Goal: Task Accomplishment & Management: Complete application form

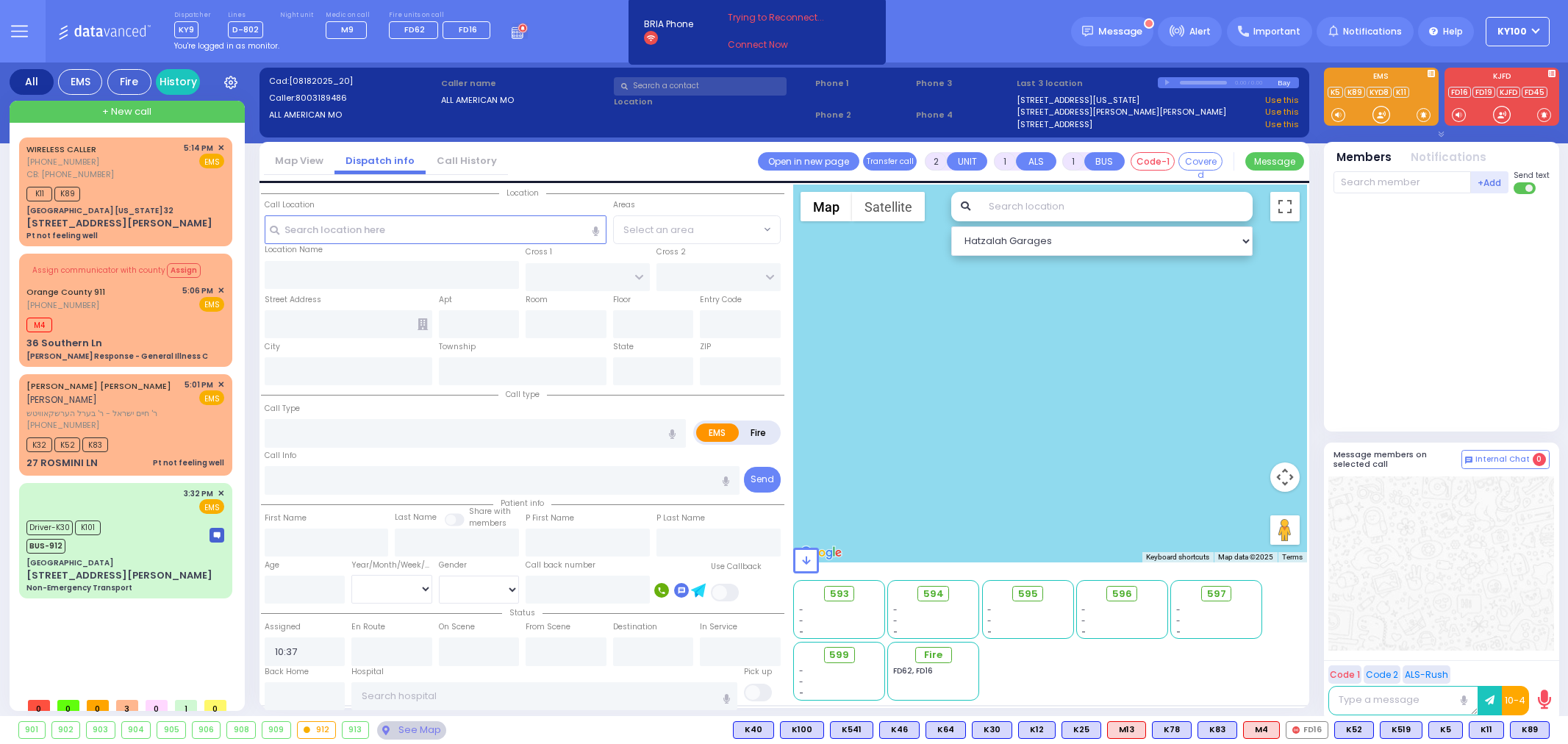
select select
click at [106, 184] on div "K11 K89" at bounding box center [125, 192] width 197 height 18
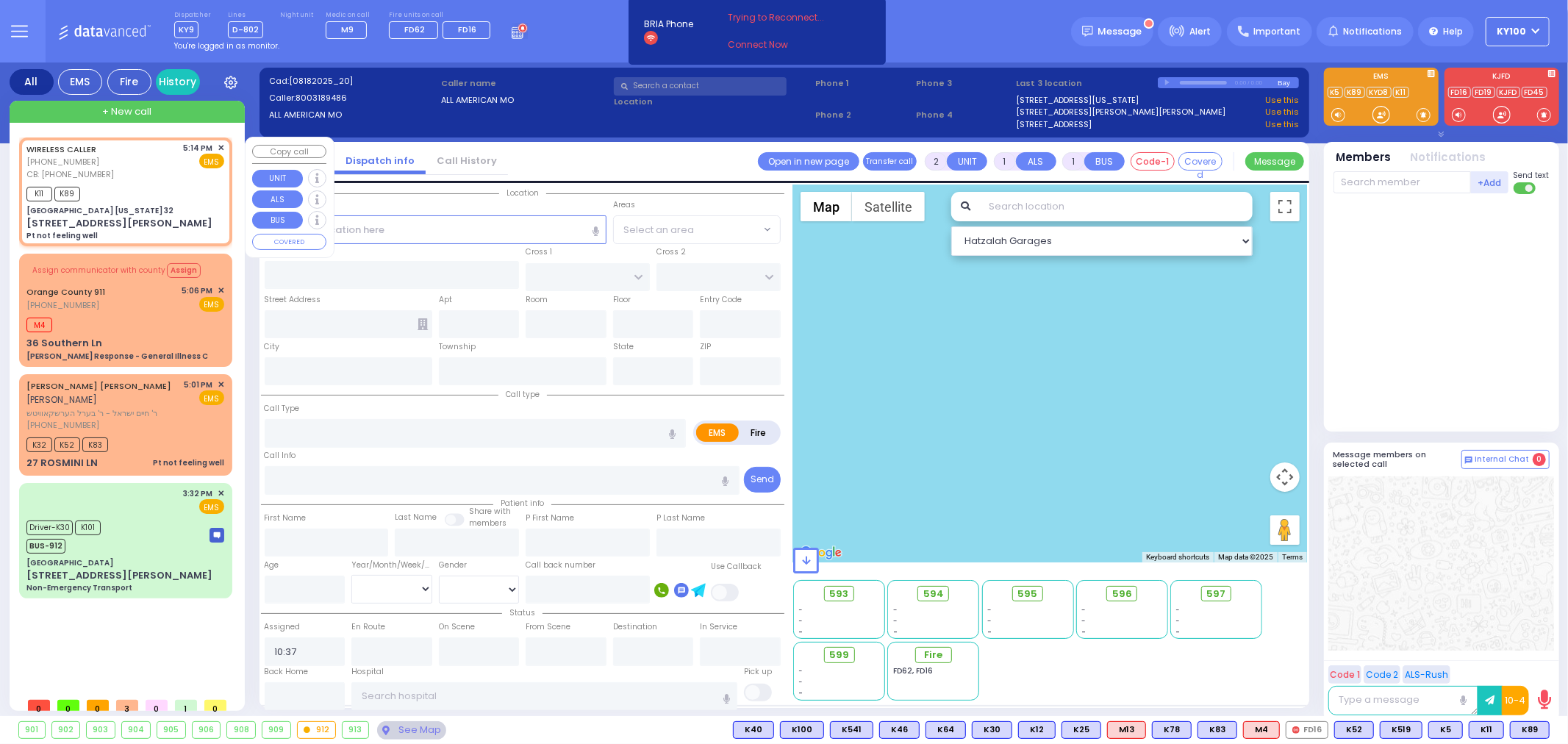
type input "1"
type input "0"
select select
type input "Pt not feeling well"
radio input "true"
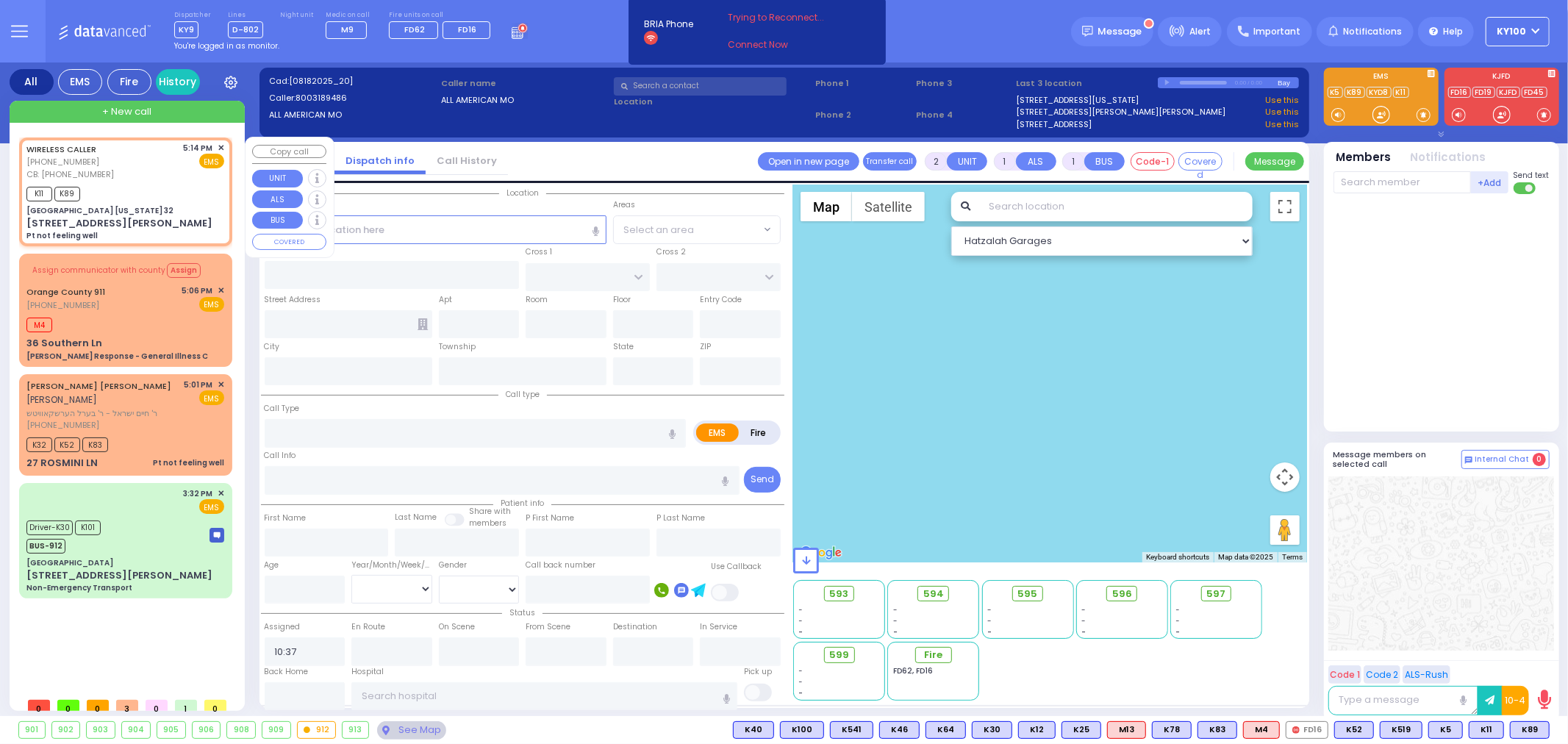
type input "brown tayota"
select select
type input "8455842213"
type input "17:14"
type input "17:19"
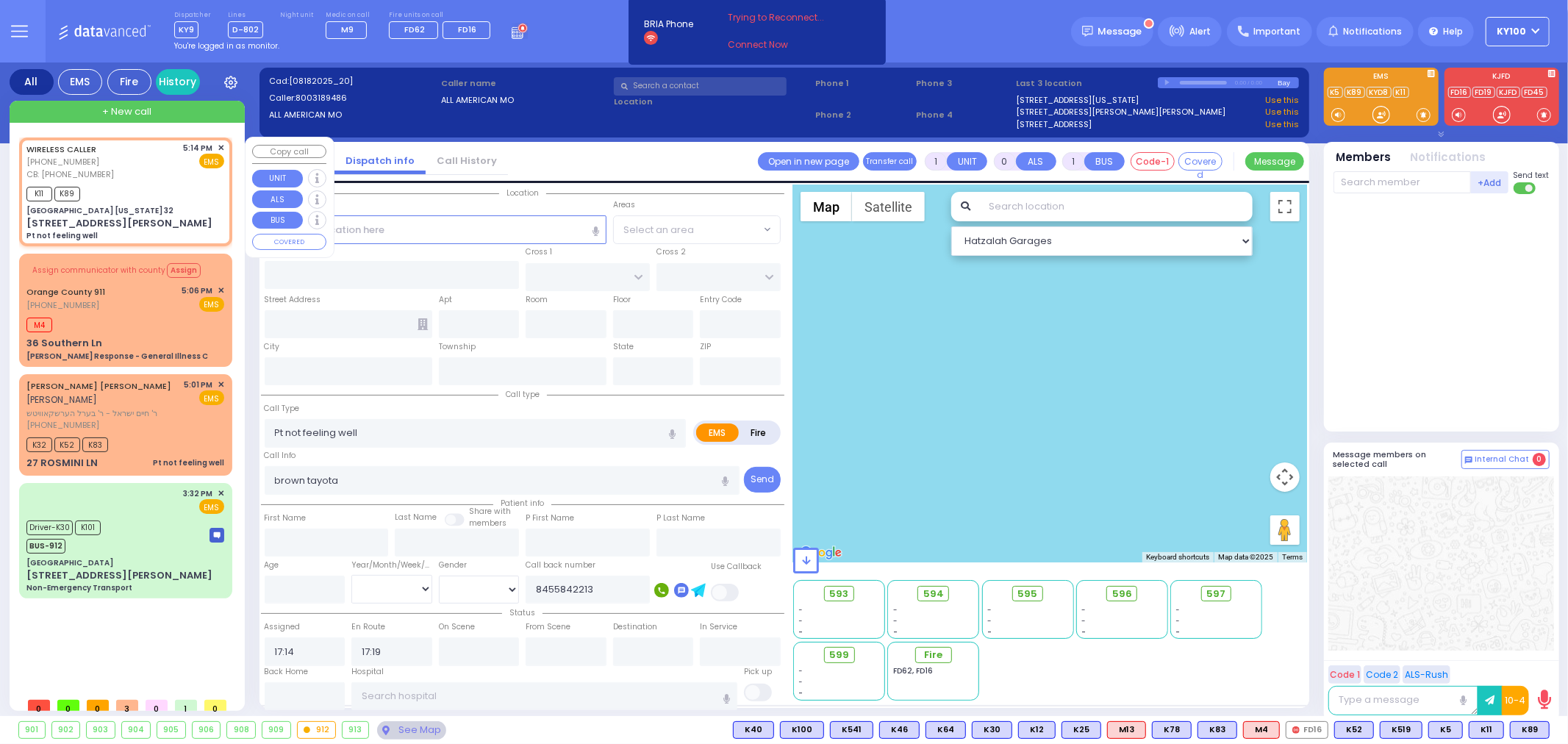
type input "[GEOGRAPHIC_DATA] [US_STATE] 32"
type input "CENTRE DR"
type input "[STREET_ADDRESS][PERSON_NAME]"
type input "Woodbury"
type input "[US_STATE]"
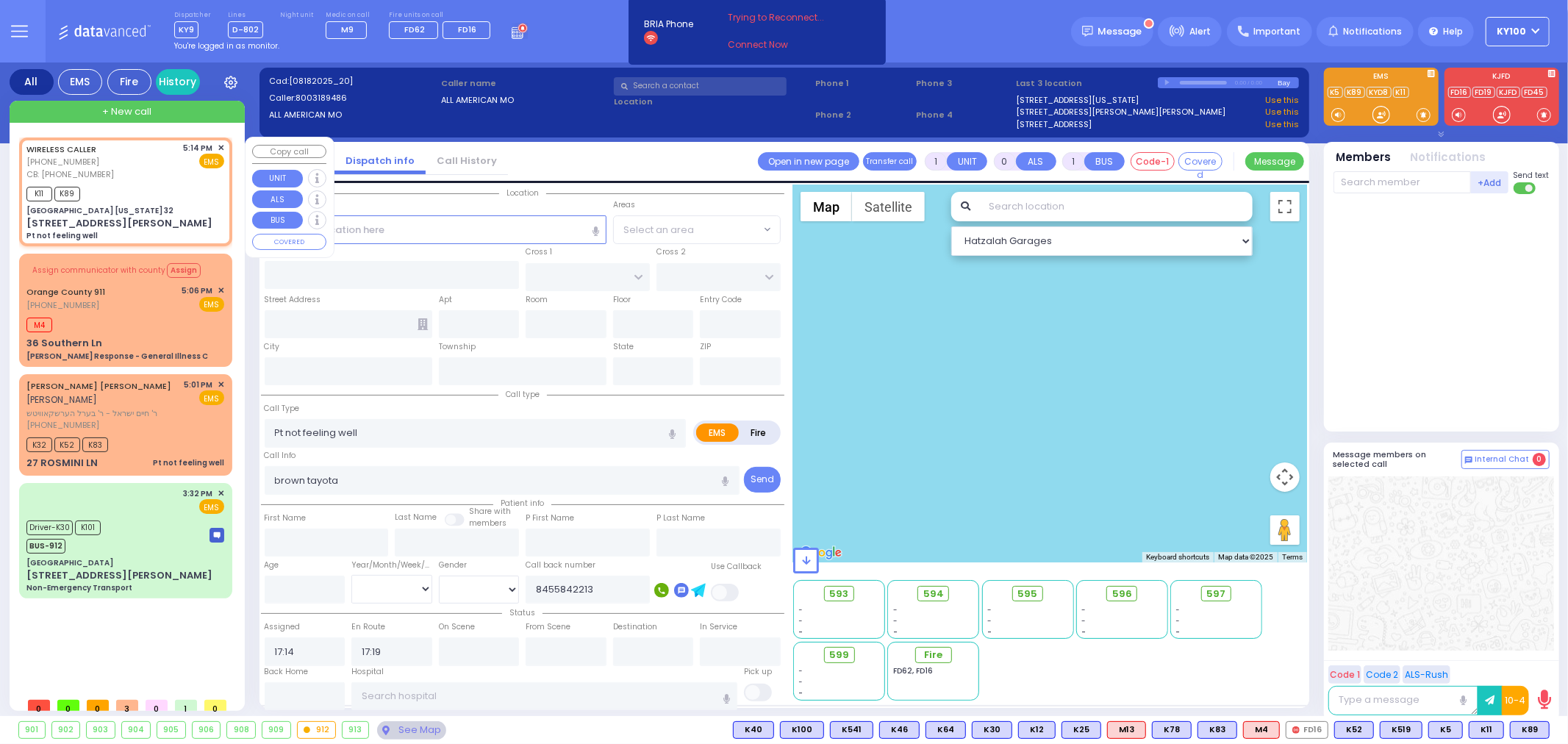
type input "10917"
select select "Hatzalah Garages"
